Goal: Information Seeking & Learning: Learn about a topic

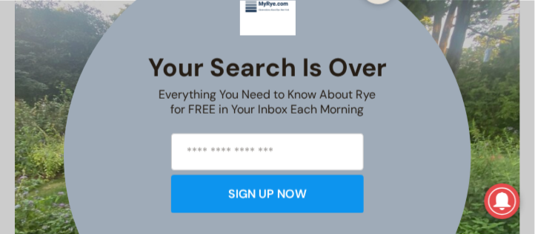
scroll to position [704, 0]
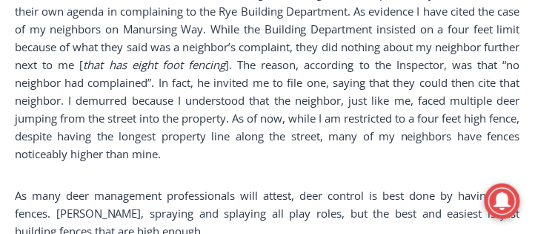
scroll to position [2187, 0]
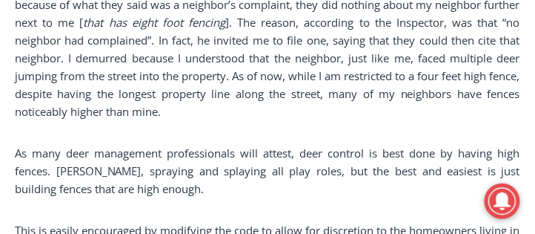
click at [179, 155] on p "As many deer management professionals will attest, deer control is best done by…" at bounding box center [268, 170] width 506 height 53
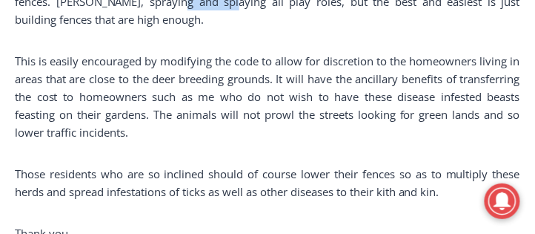
scroll to position [2356, 0]
click at [391, 177] on p "Those residents who are so inclined should of course lower their fences so as t…" at bounding box center [268, 183] width 506 height 36
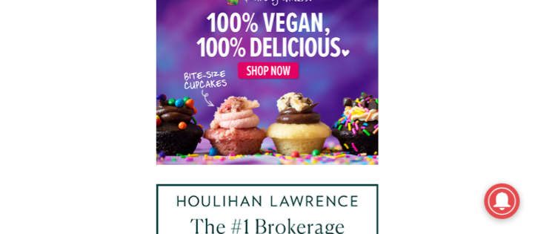
scroll to position [4051, 0]
